Goal: Task Accomplishment & Management: Manage account settings

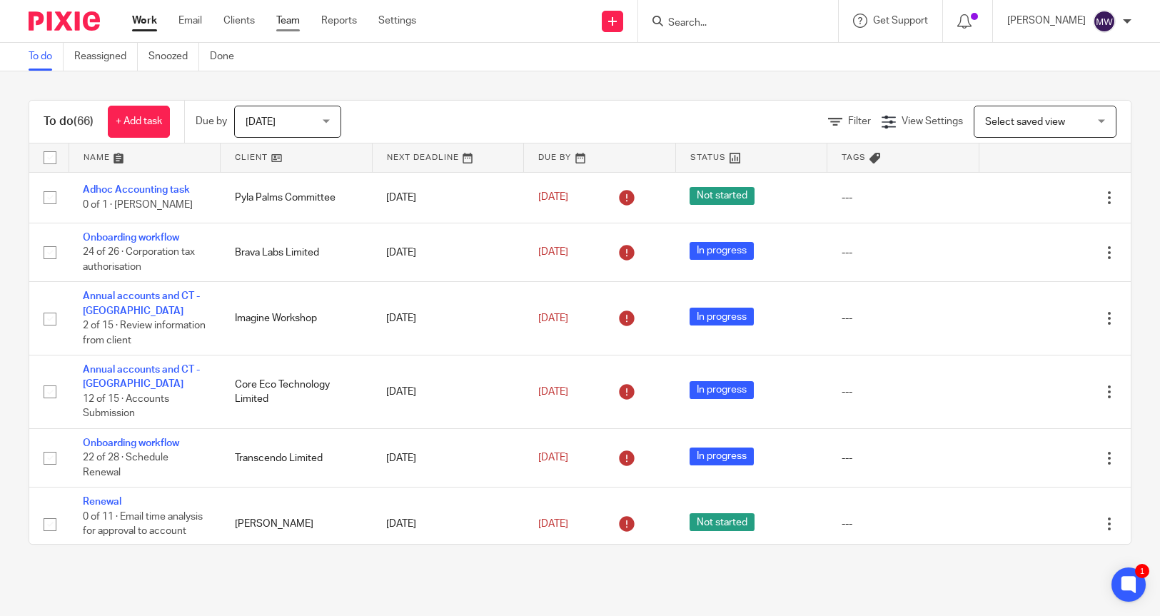
click at [279, 19] on link "Team" at bounding box center [288, 21] width 24 height 14
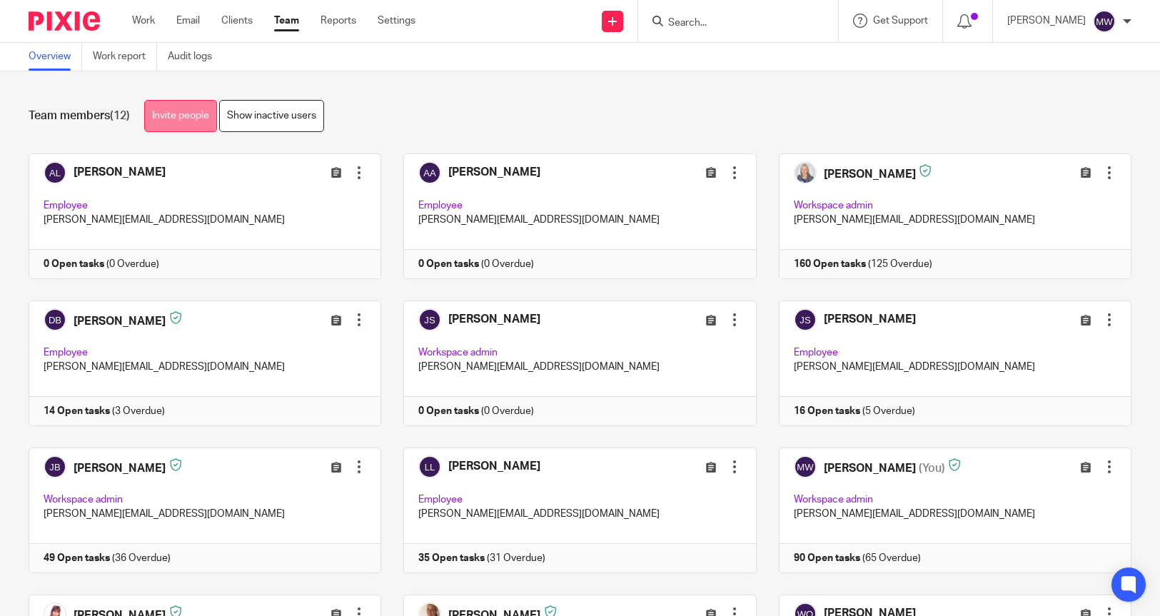
click at [160, 116] on link "Invite people" at bounding box center [180, 116] width 73 height 32
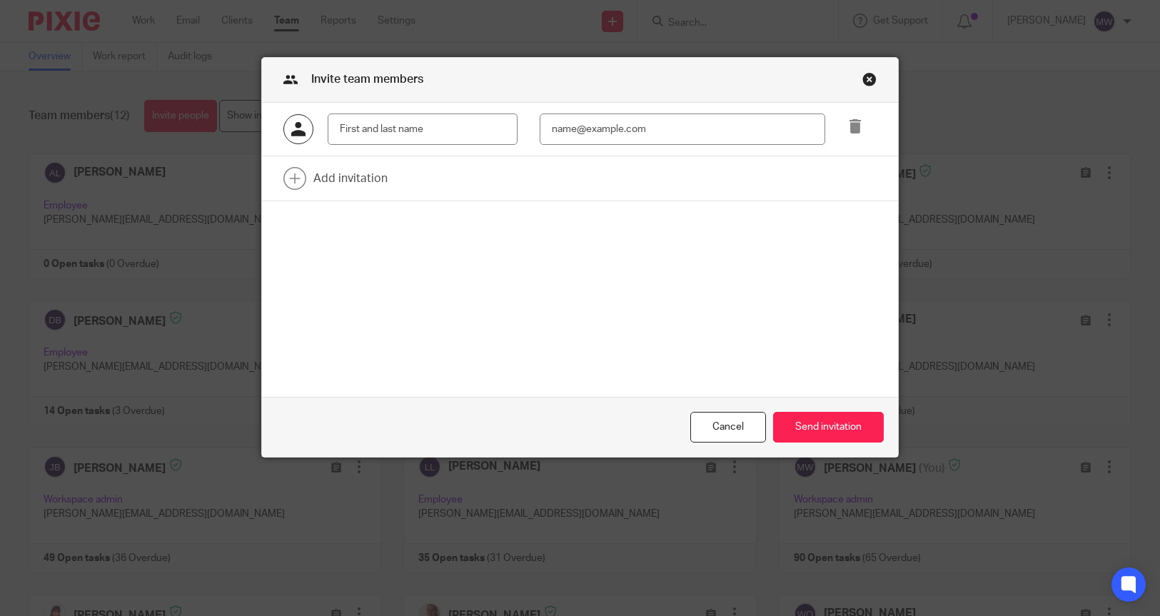
click at [378, 128] on input "text" at bounding box center [423, 129] width 190 height 32
type input "Payroll"
click at [862, 76] on div "Close this dialog window" at bounding box center [869, 79] width 14 height 14
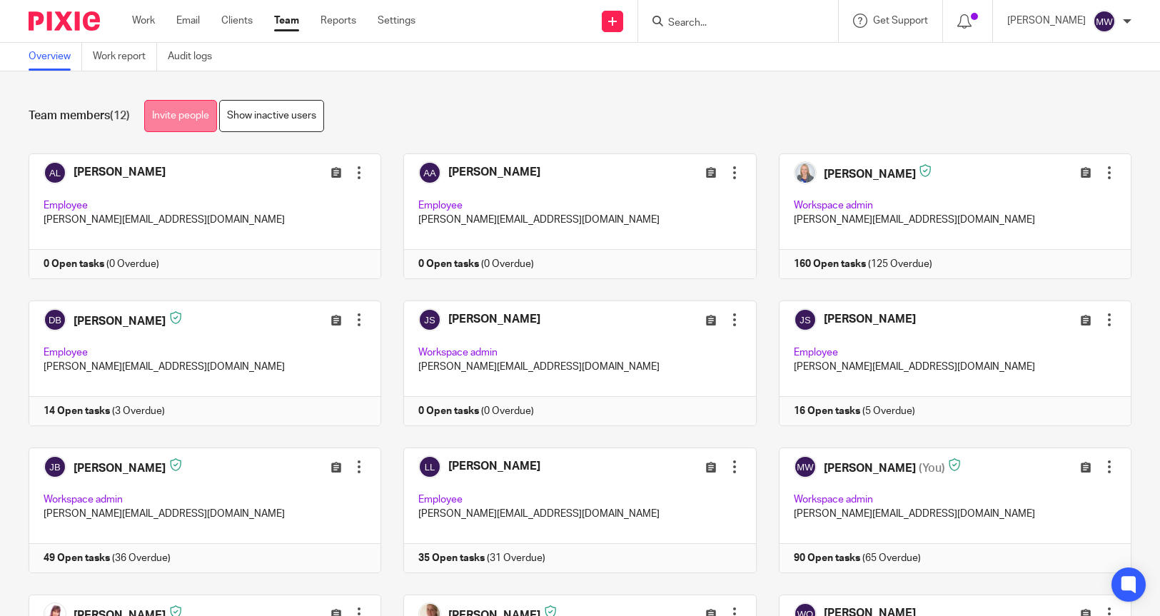
click at [154, 111] on link "Invite people" at bounding box center [180, 116] width 73 height 32
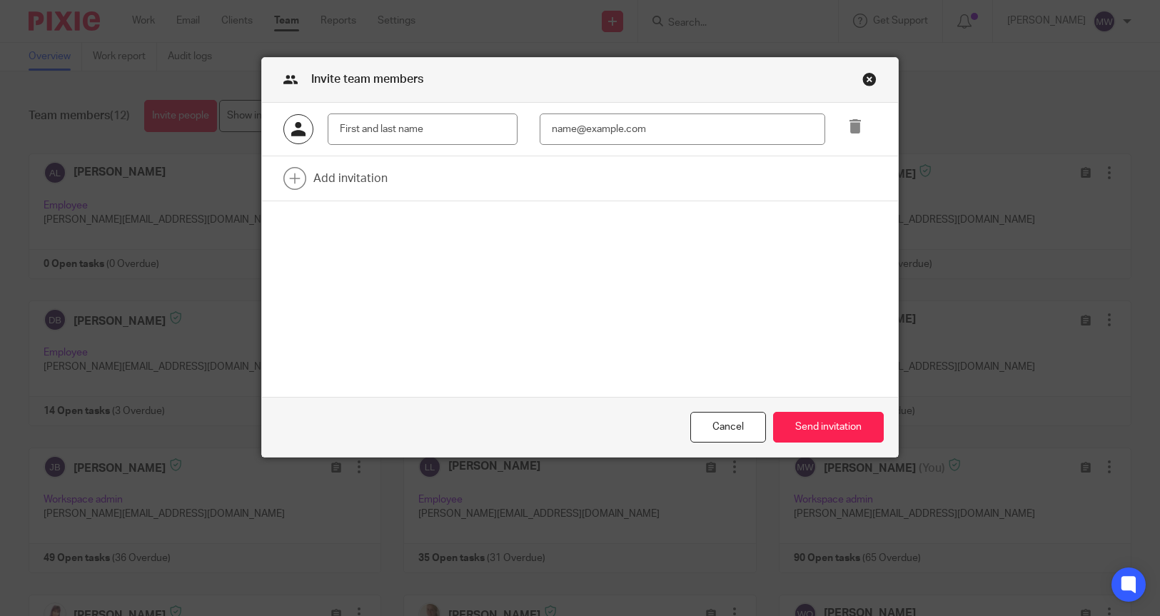
click at [383, 127] on input "text" at bounding box center [423, 129] width 190 height 32
type input "Payroll Lilley & Co UK"
type input "payroll@lilleyandco.net"
click at [322, 175] on link at bounding box center [580, 178] width 637 height 44
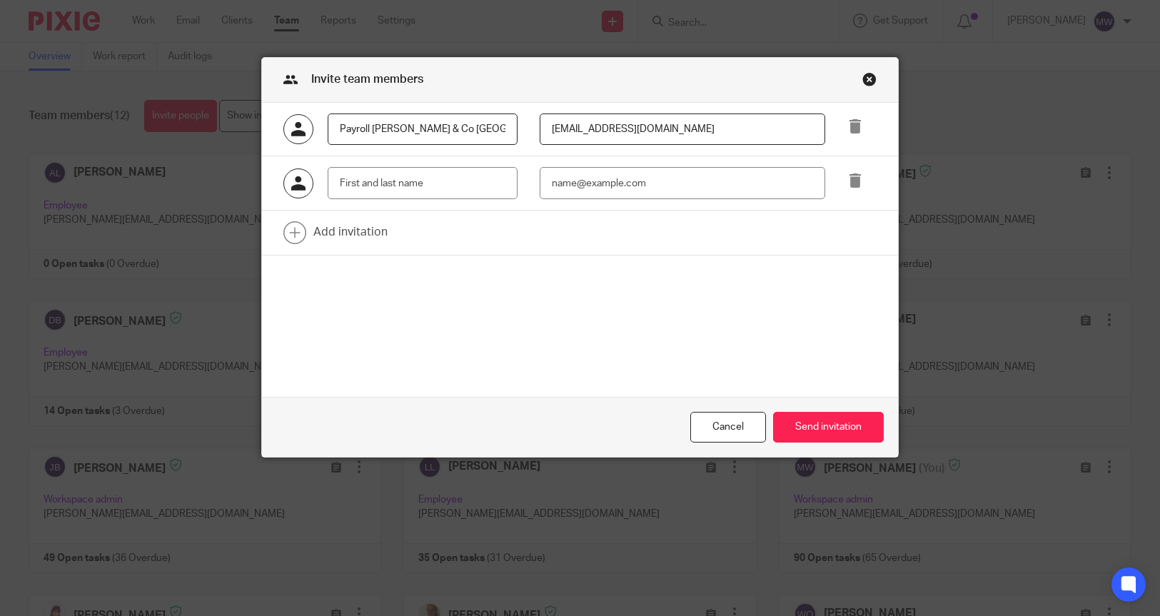
click at [860, 186] on div at bounding box center [850, 183] width 51 height 32
click at [856, 183] on icon at bounding box center [855, 180] width 14 height 14
click at [363, 128] on input "Payroll Lilley & Co UK" at bounding box center [423, 129] width 190 height 32
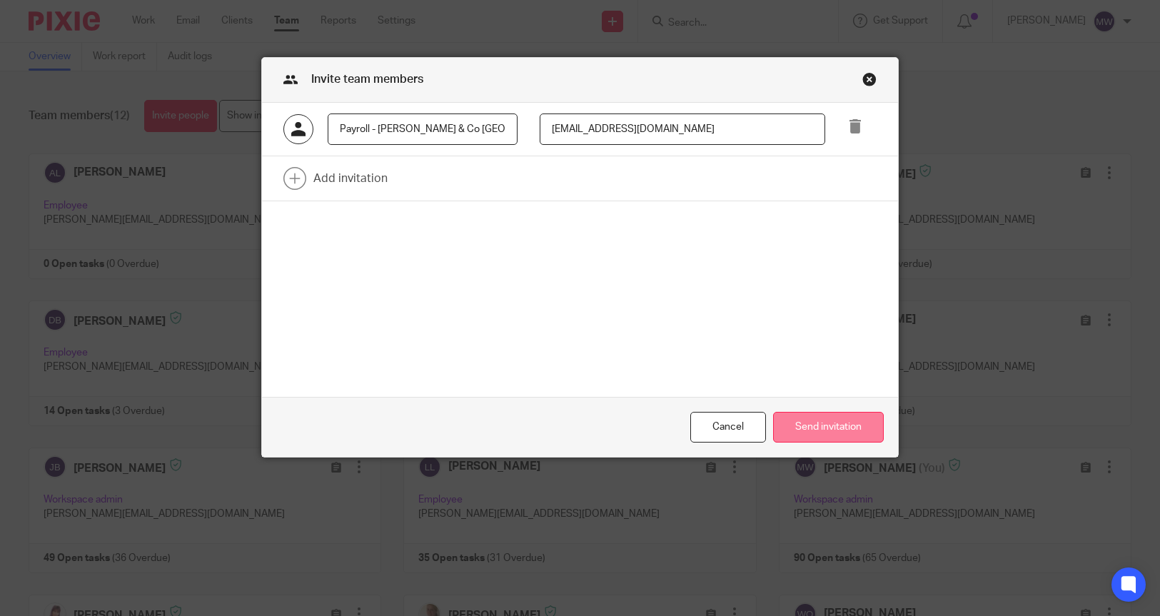
type input "Payroll - Lilley & Co UK"
click at [847, 430] on button "Send invitation" at bounding box center [828, 427] width 111 height 31
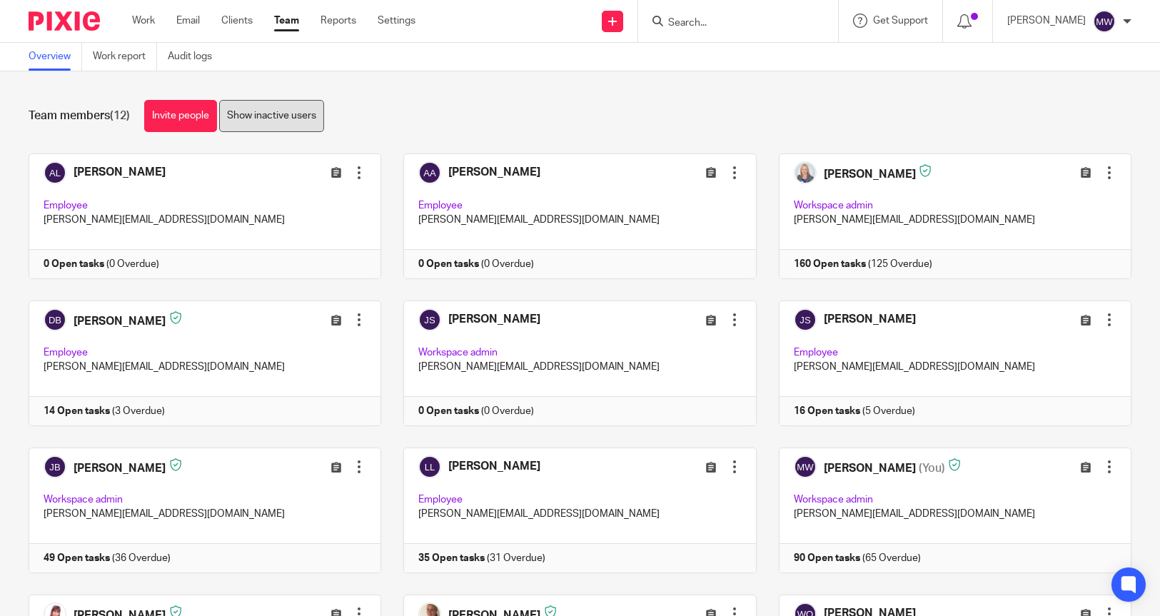
click at [324, 123] on link "Show inactive users" at bounding box center [271, 116] width 105 height 32
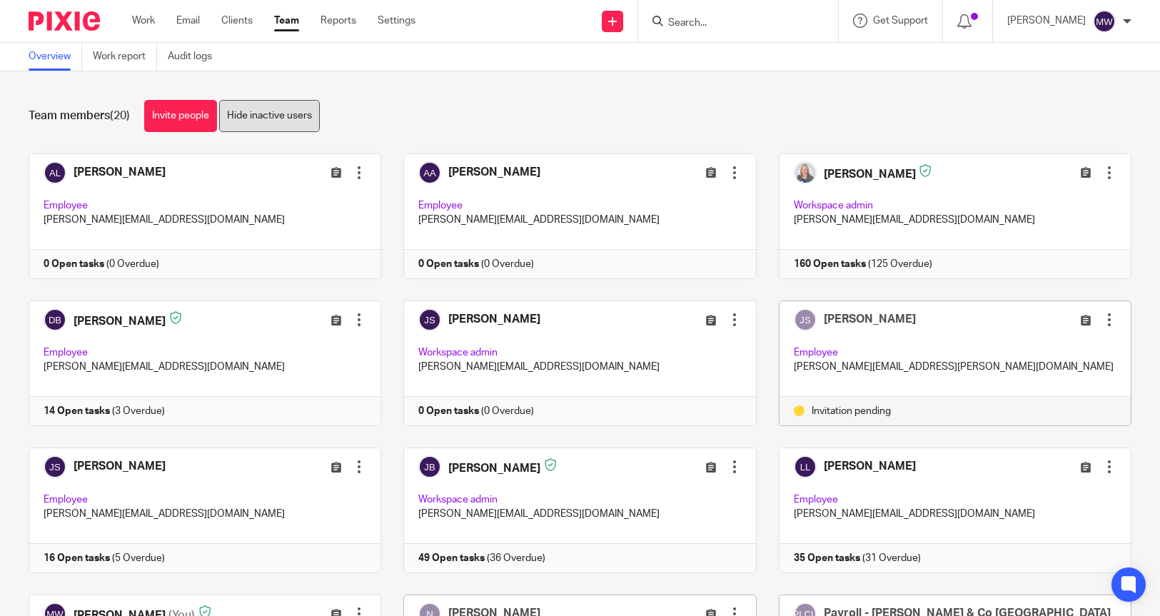
click at [270, 122] on link "Hide inactive users" at bounding box center [269, 116] width 101 height 32
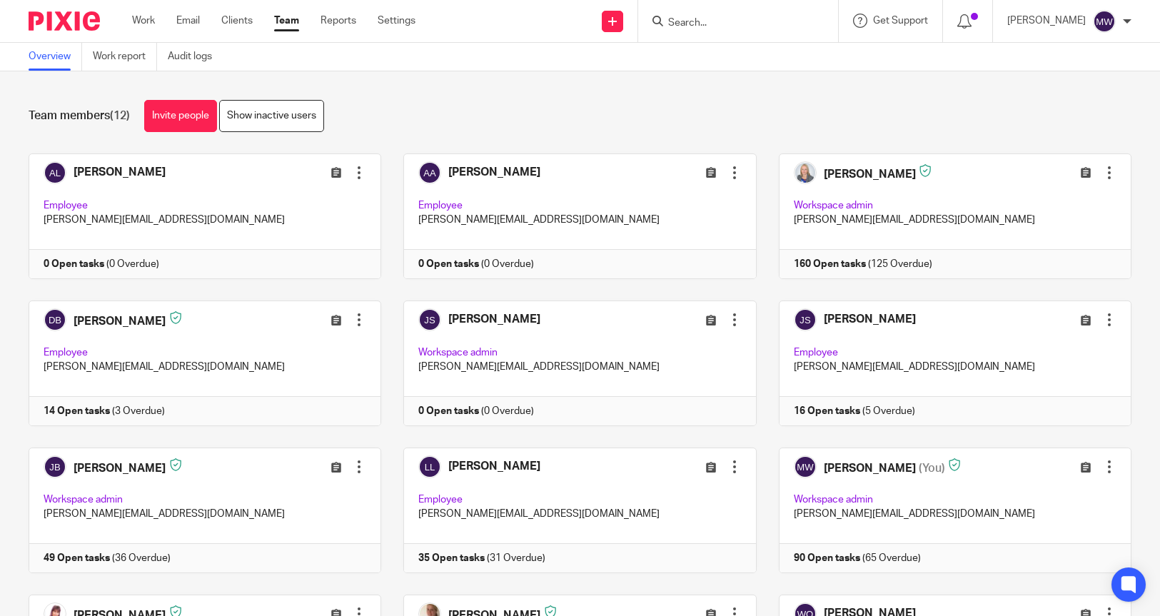
click at [270, 122] on link "Show inactive users" at bounding box center [271, 116] width 105 height 32
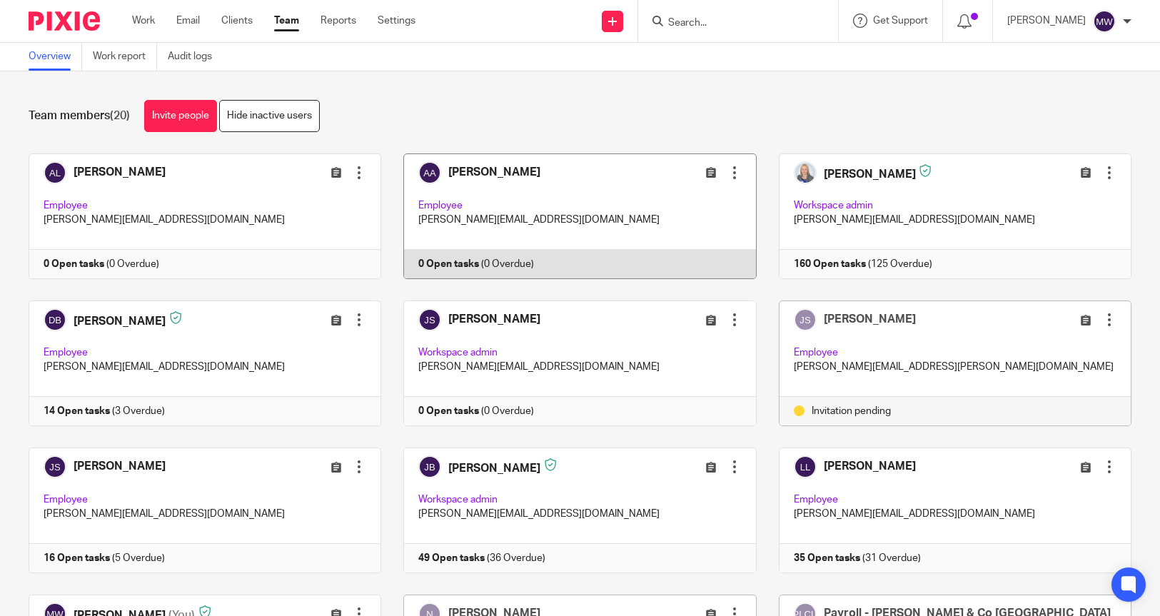
scroll to position [214, 0]
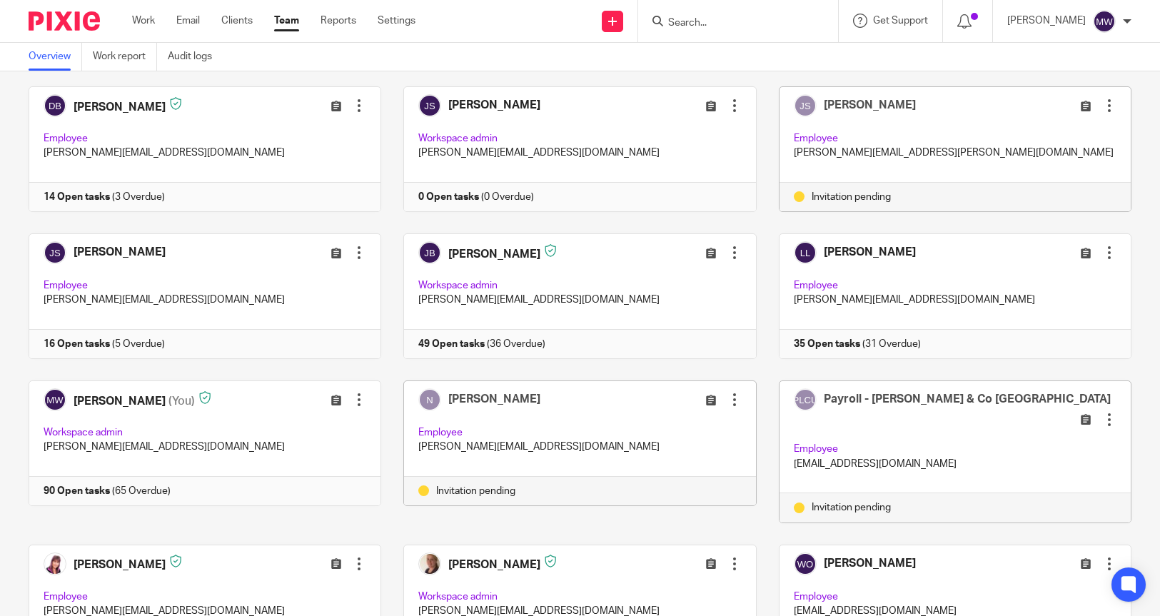
click at [727, 397] on div at bounding box center [734, 400] width 14 height 14
click at [688, 501] on span "Remove user" at bounding box center [678, 498] width 59 height 10
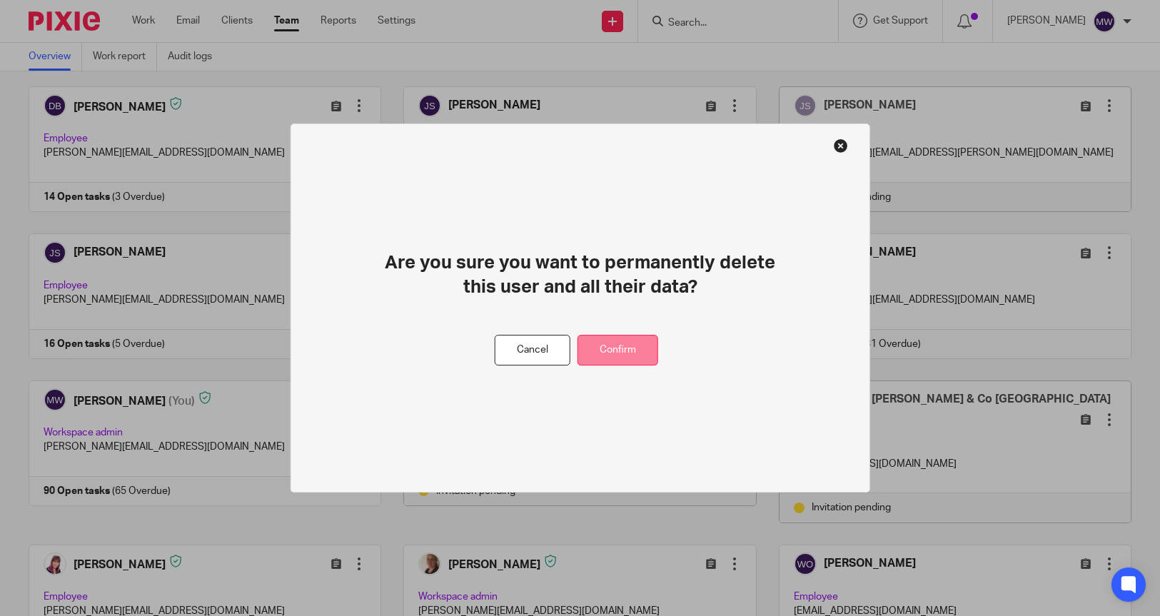
click at [609, 353] on button "Confirm" at bounding box center [617, 350] width 81 height 31
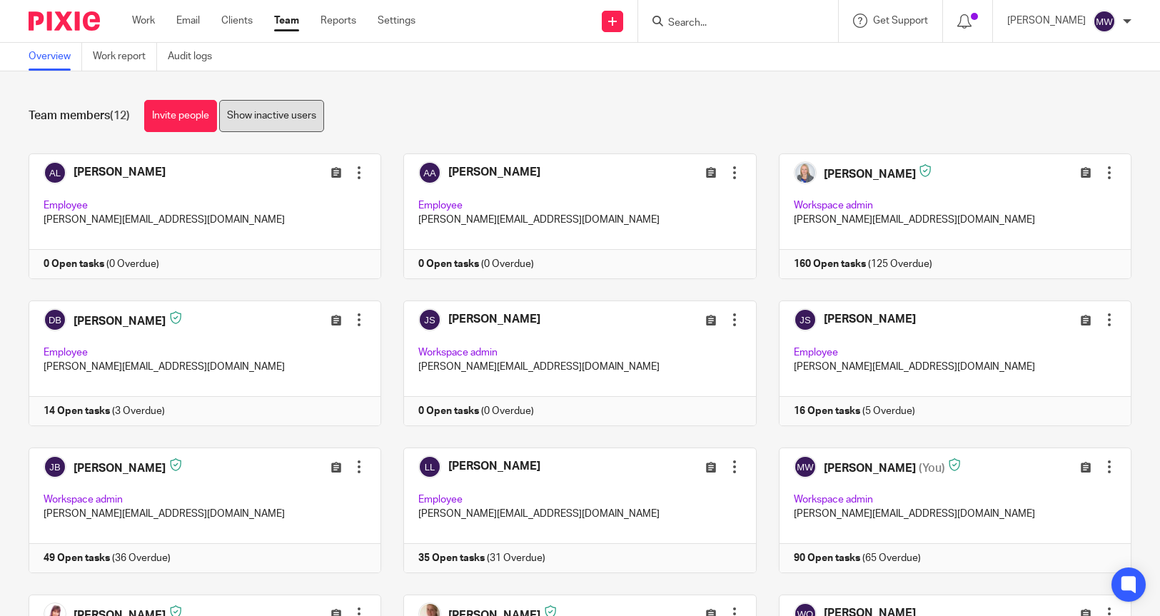
click at [276, 119] on link "Show inactive users" at bounding box center [271, 116] width 105 height 32
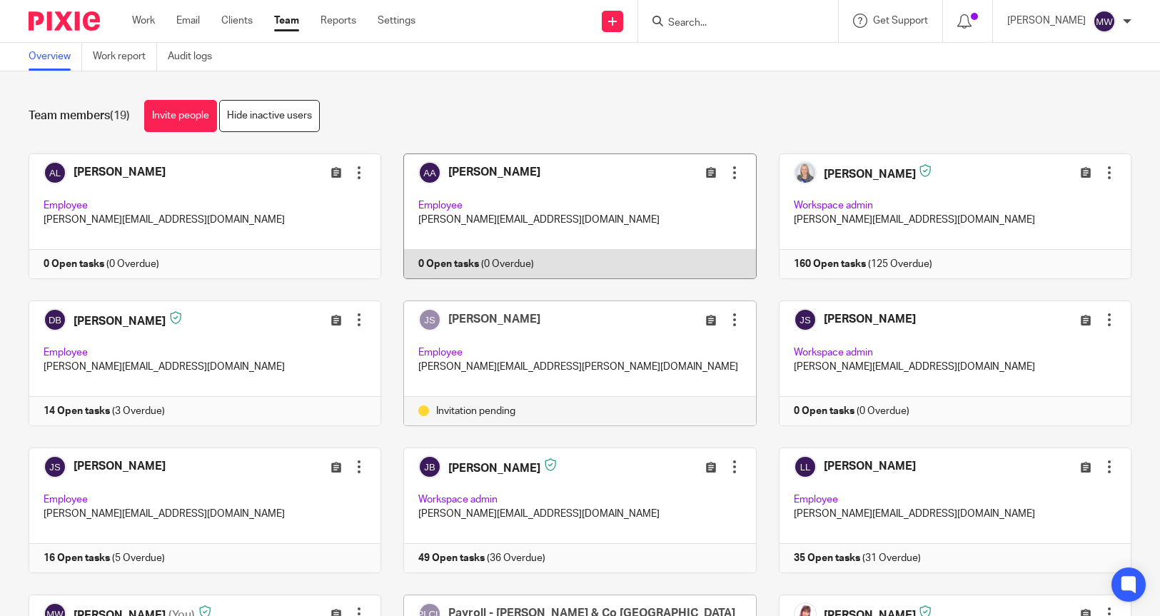
scroll to position [285, 0]
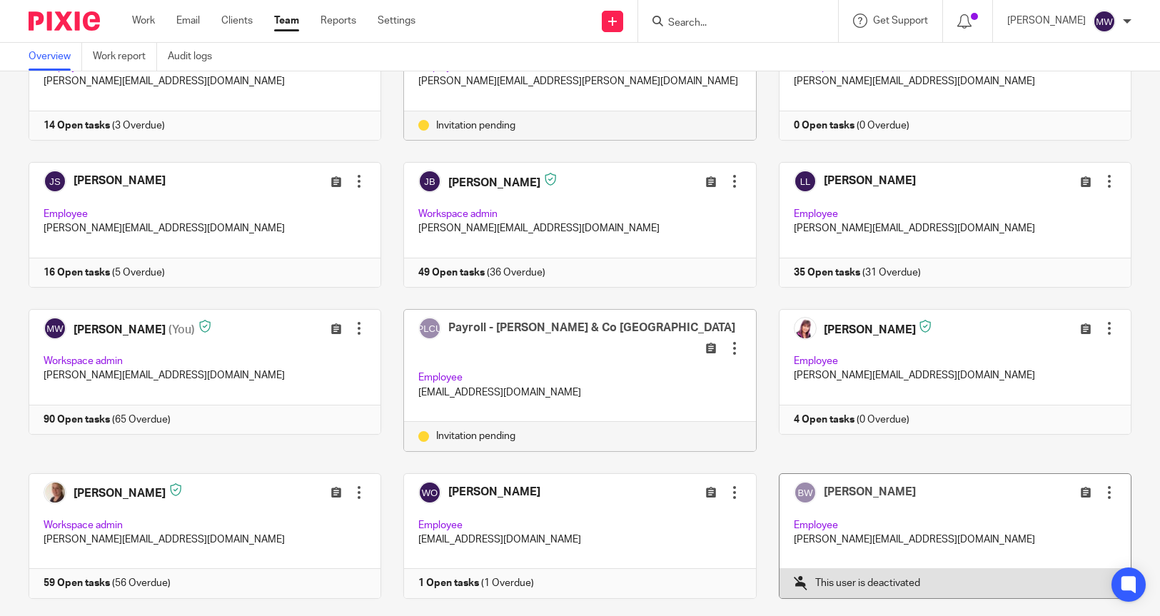
click at [1102, 485] on div at bounding box center [1109, 492] width 14 height 14
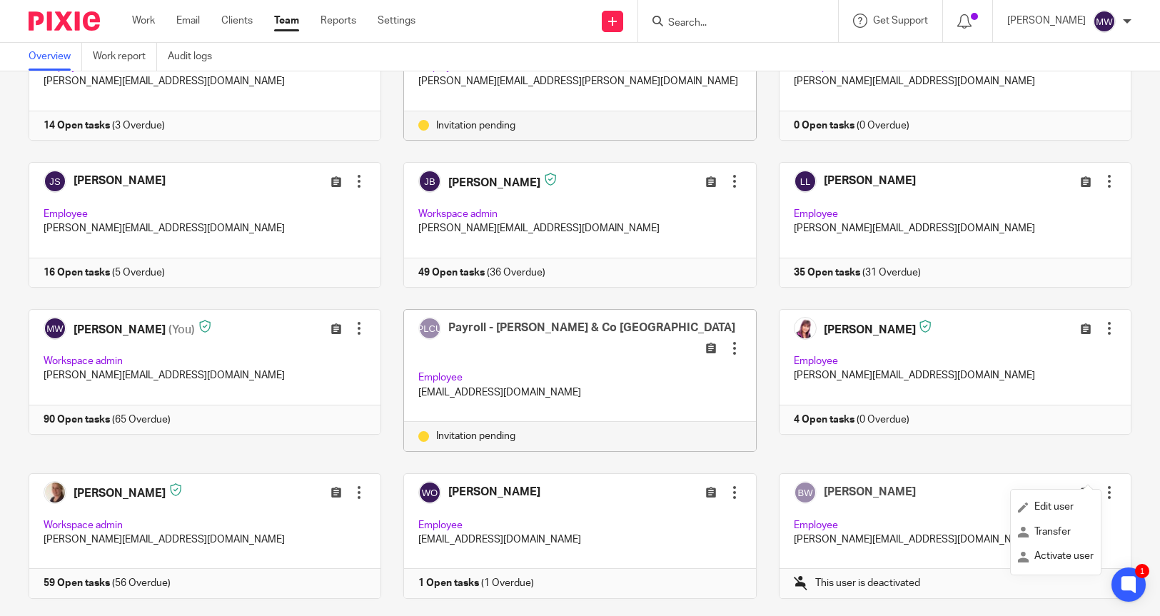
click at [966, 598] on div "[PERSON_NAME] Edit user Transfer Deactivate user Employee [PERSON_NAME][EMAIL_A…" at bounding box center [568, 391] width 1125 height 1046
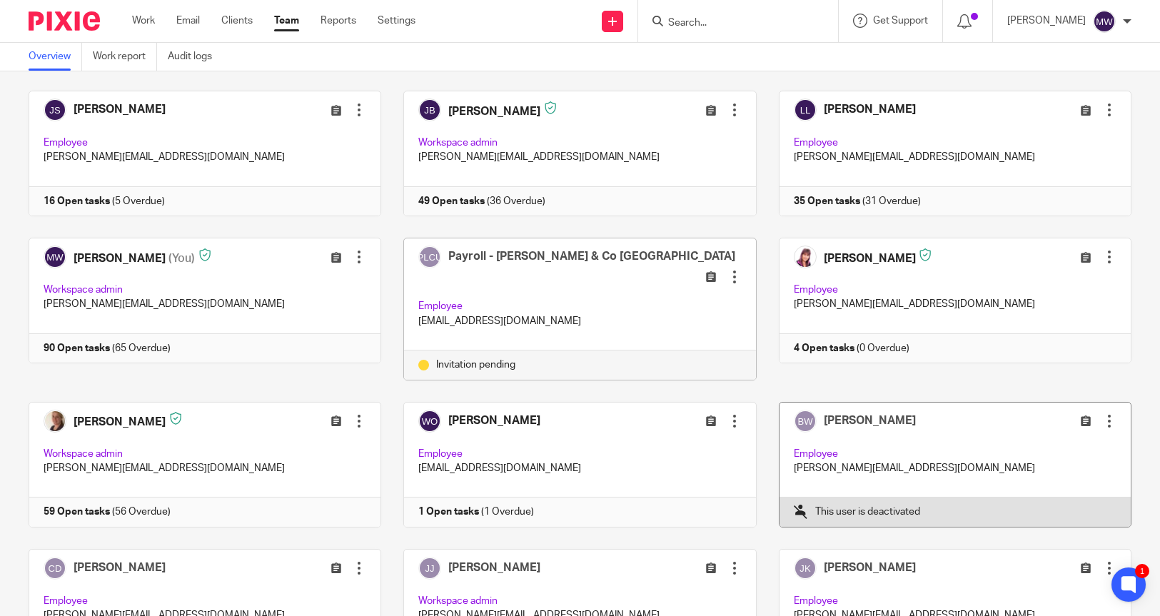
scroll to position [0, 0]
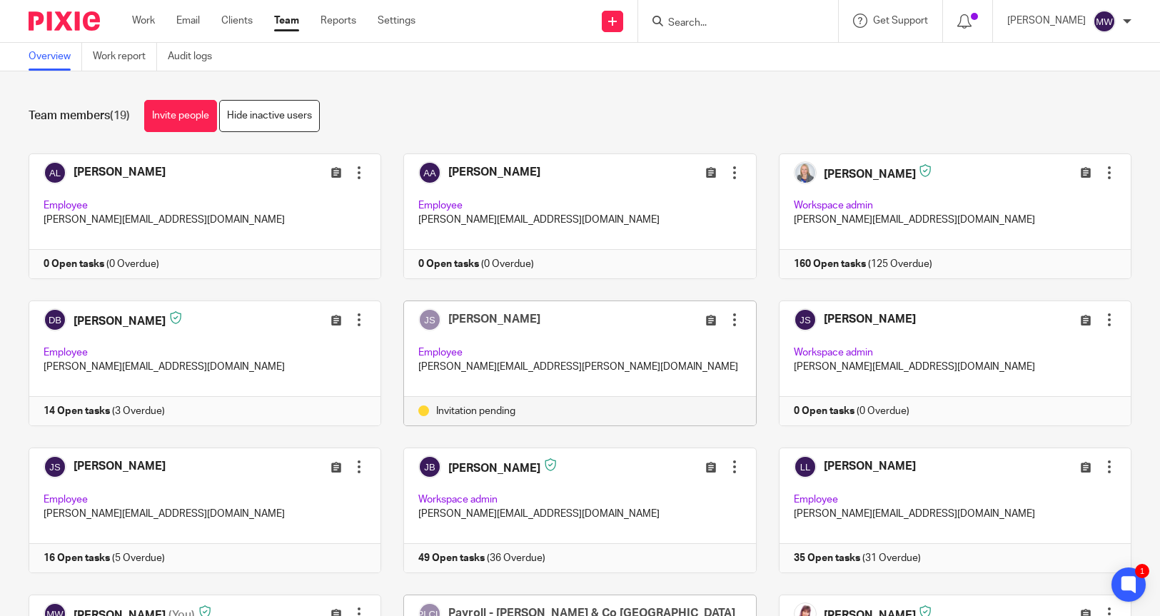
click at [641, 112] on div "Team members (19) Invite people Hide inactive users" at bounding box center [580, 116] width 1103 height 32
